Goal: Navigation & Orientation: Find specific page/section

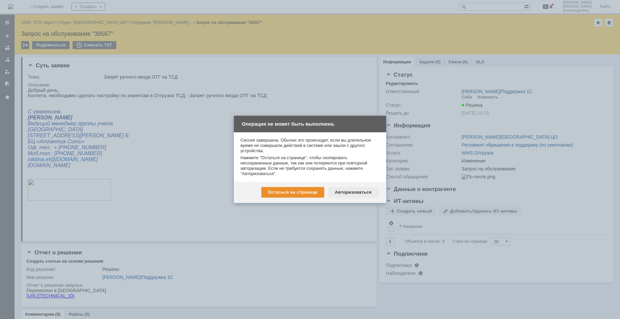
click at [348, 192] on div "Авторизоваться" at bounding box center [353, 192] width 50 height 11
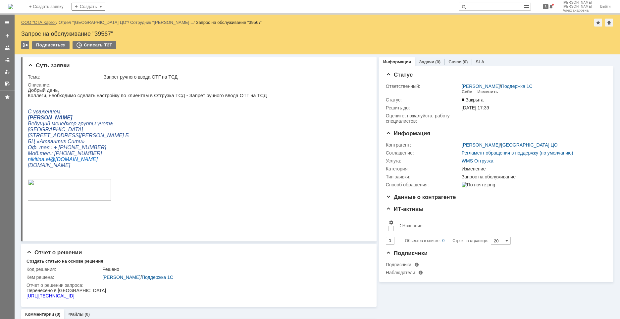
click at [38, 22] on link "ООО "СТА Карго"" at bounding box center [38, 22] width 35 height 5
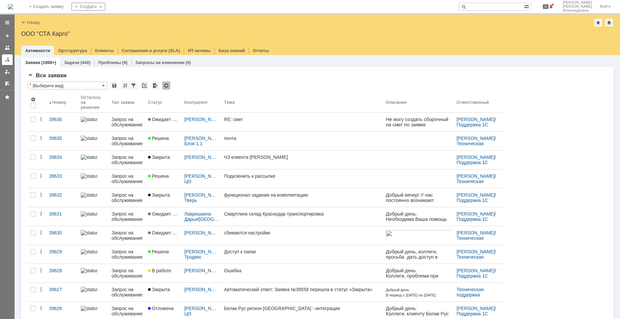
click at [11, 59] on link at bounding box center [7, 59] width 11 height 11
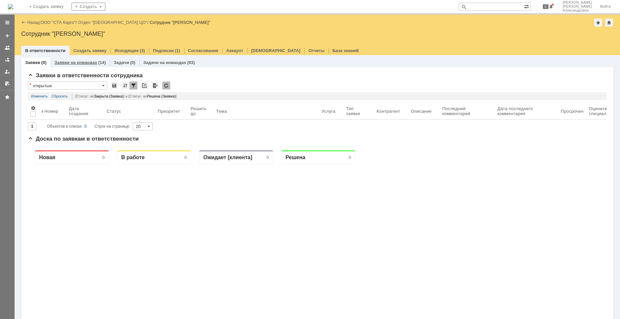
click at [62, 65] on link "Заявки на командах" at bounding box center [75, 62] width 43 height 5
